Goal: Go to known website: Access a specific website the user already knows

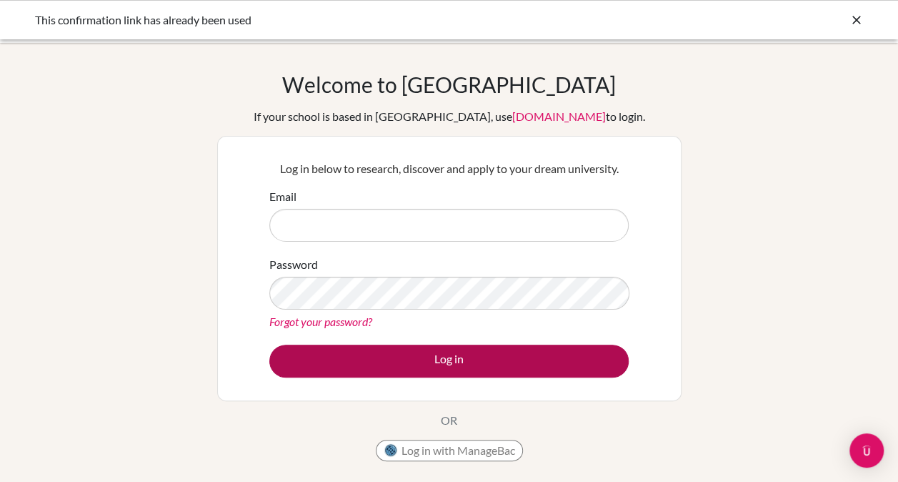
type input "gulnoza.khasanova@britishschool.uz"
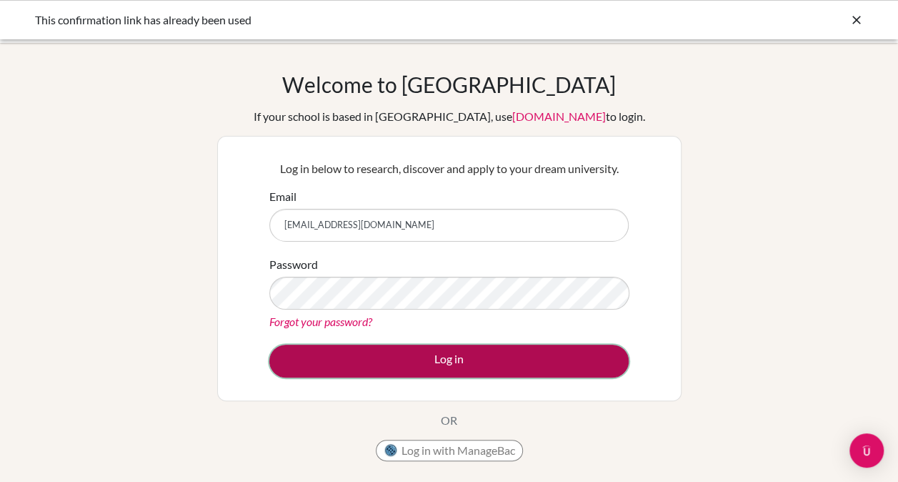
click at [523, 364] on button "Log in" at bounding box center [448, 360] width 359 height 33
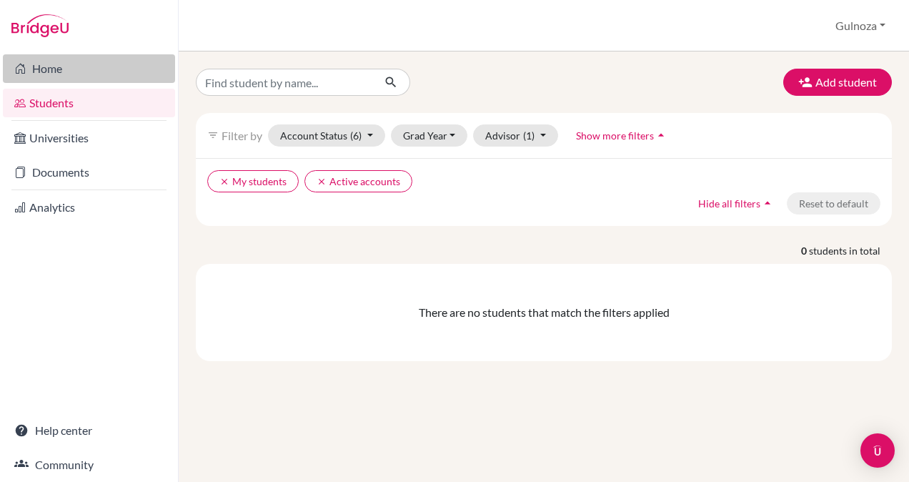
click at [63, 74] on link "Home" at bounding box center [89, 68] width 172 height 29
